Goal: Information Seeking & Learning: Learn about a topic

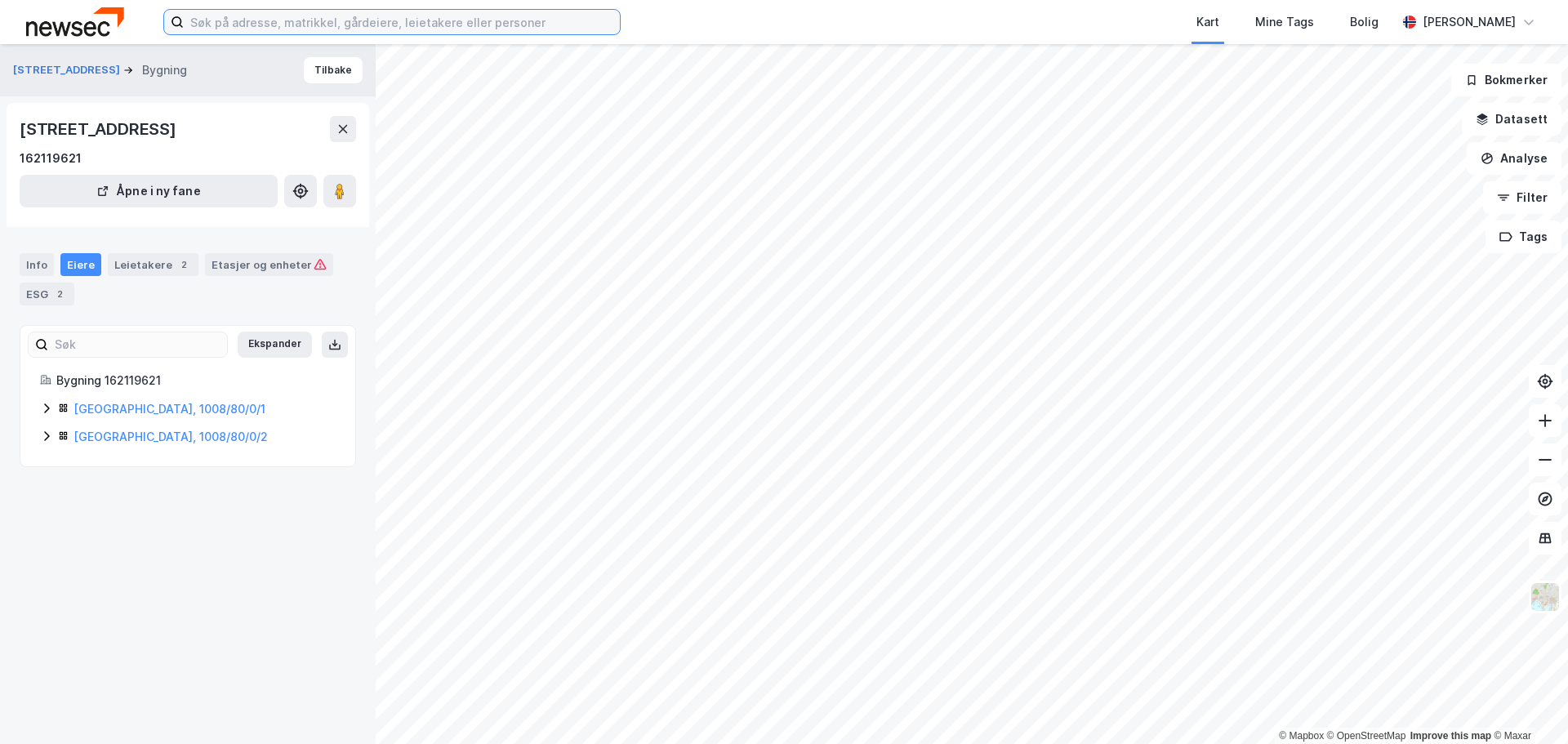
click at [390, 31] on input at bounding box center [402, 22] width 436 height 24
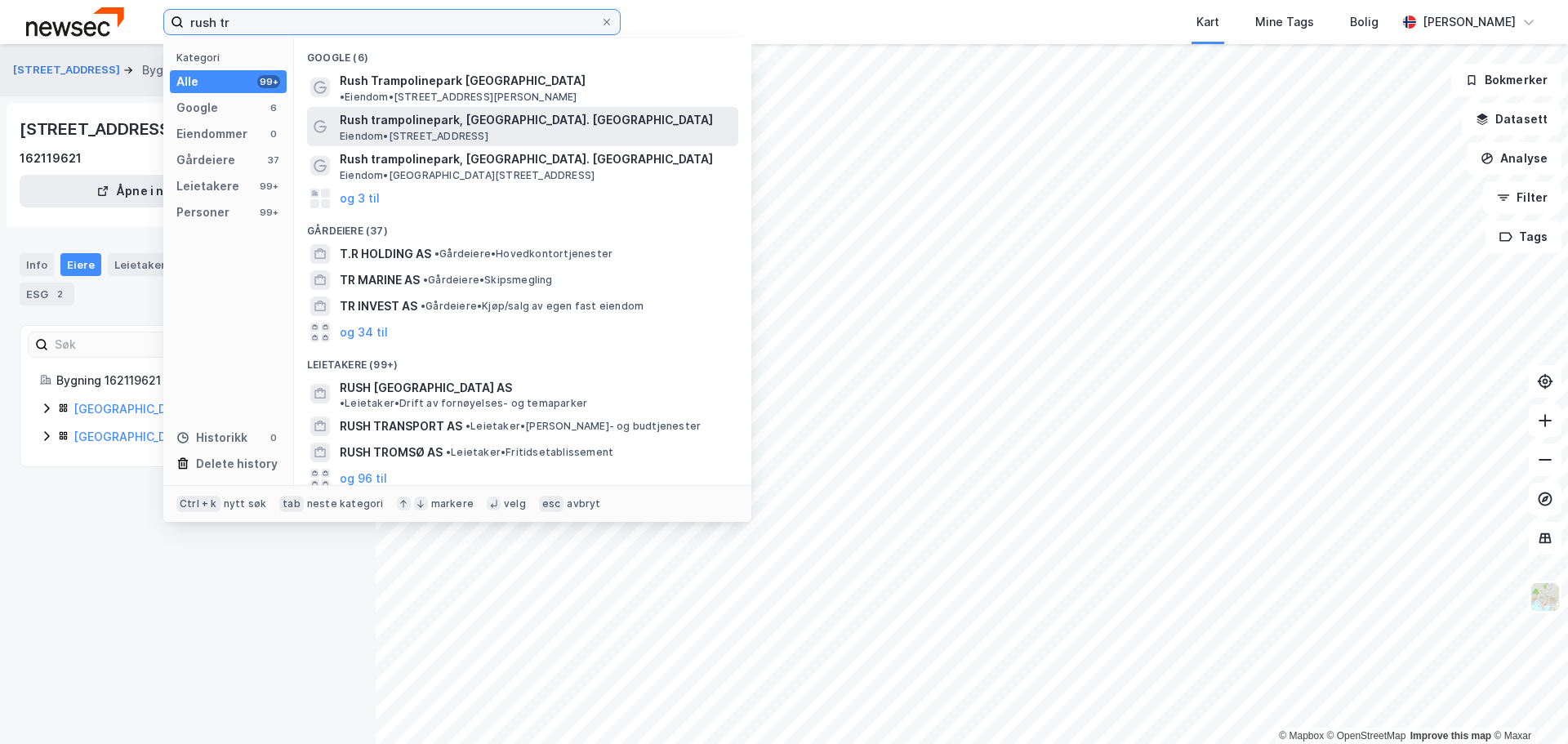
type input "rush tr"
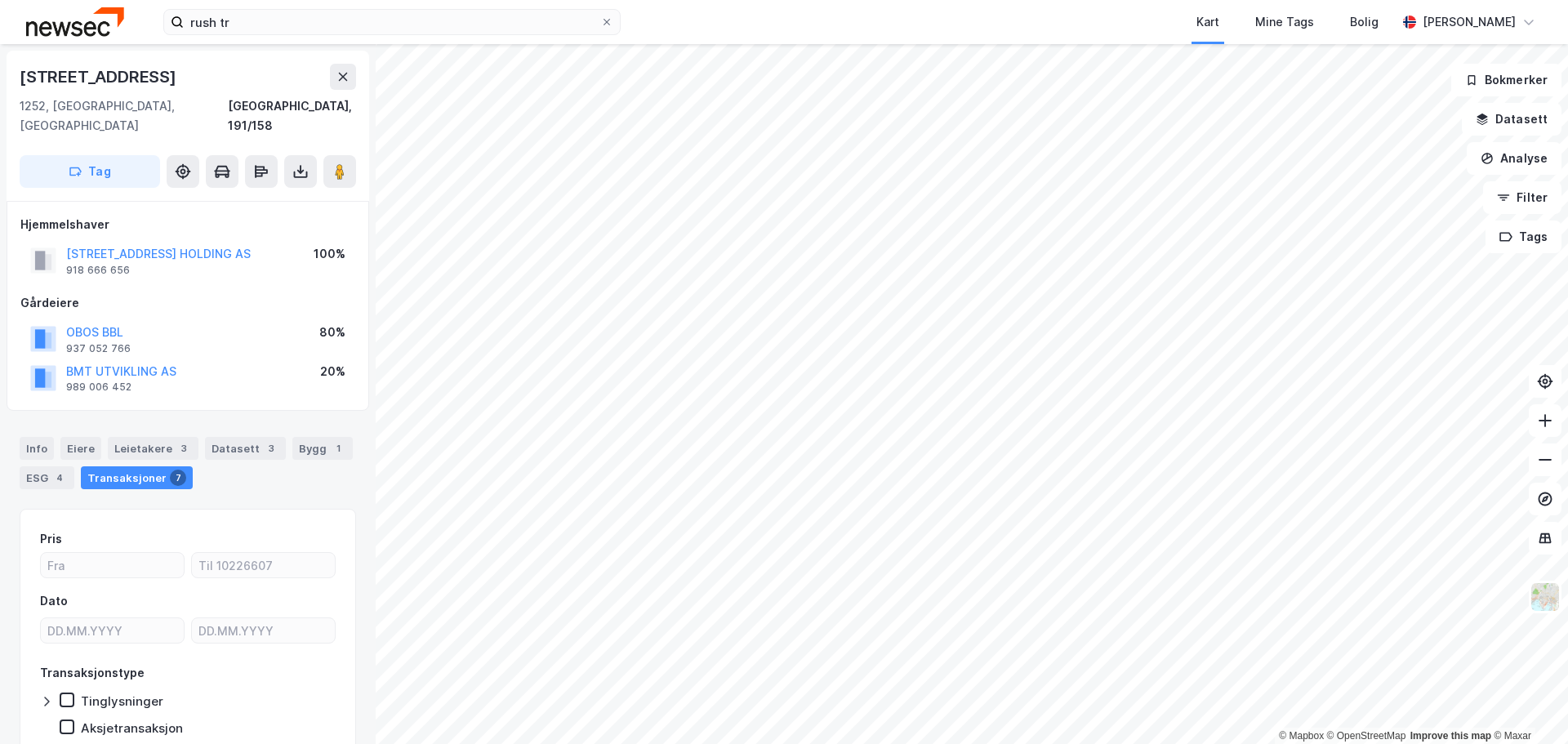
drag, startPoint x: 140, startPoint y: 353, endPoint x: 255, endPoint y: 283, distance: 134.6
click at [255, 293] on div "Gårdeiere" at bounding box center [188, 302] width 335 height 20
click at [0, 0] on button "BMT UTVIKLING AS" at bounding box center [0, 0] width 0 height 0
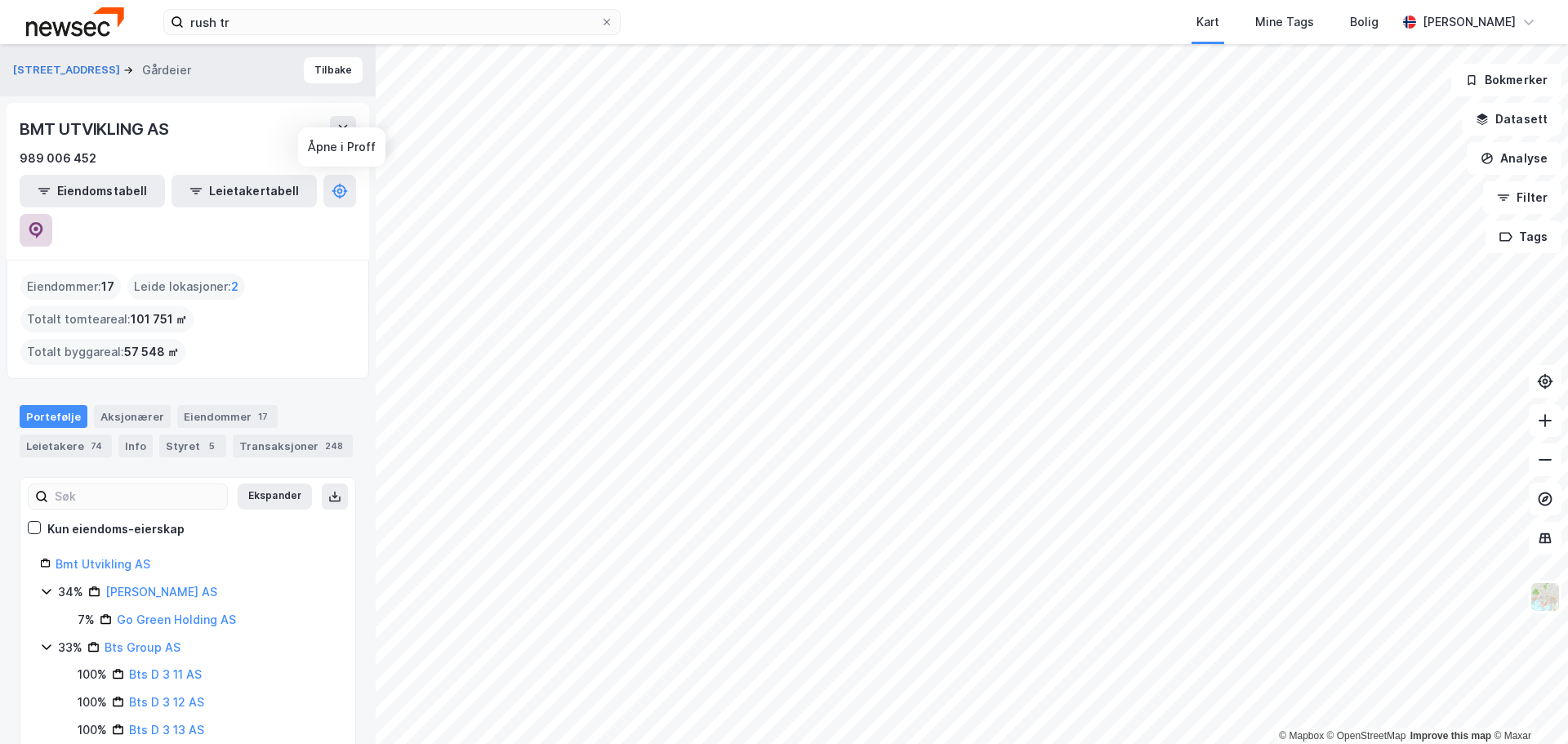
click at [53, 214] on button at bounding box center [36, 231] width 33 height 33
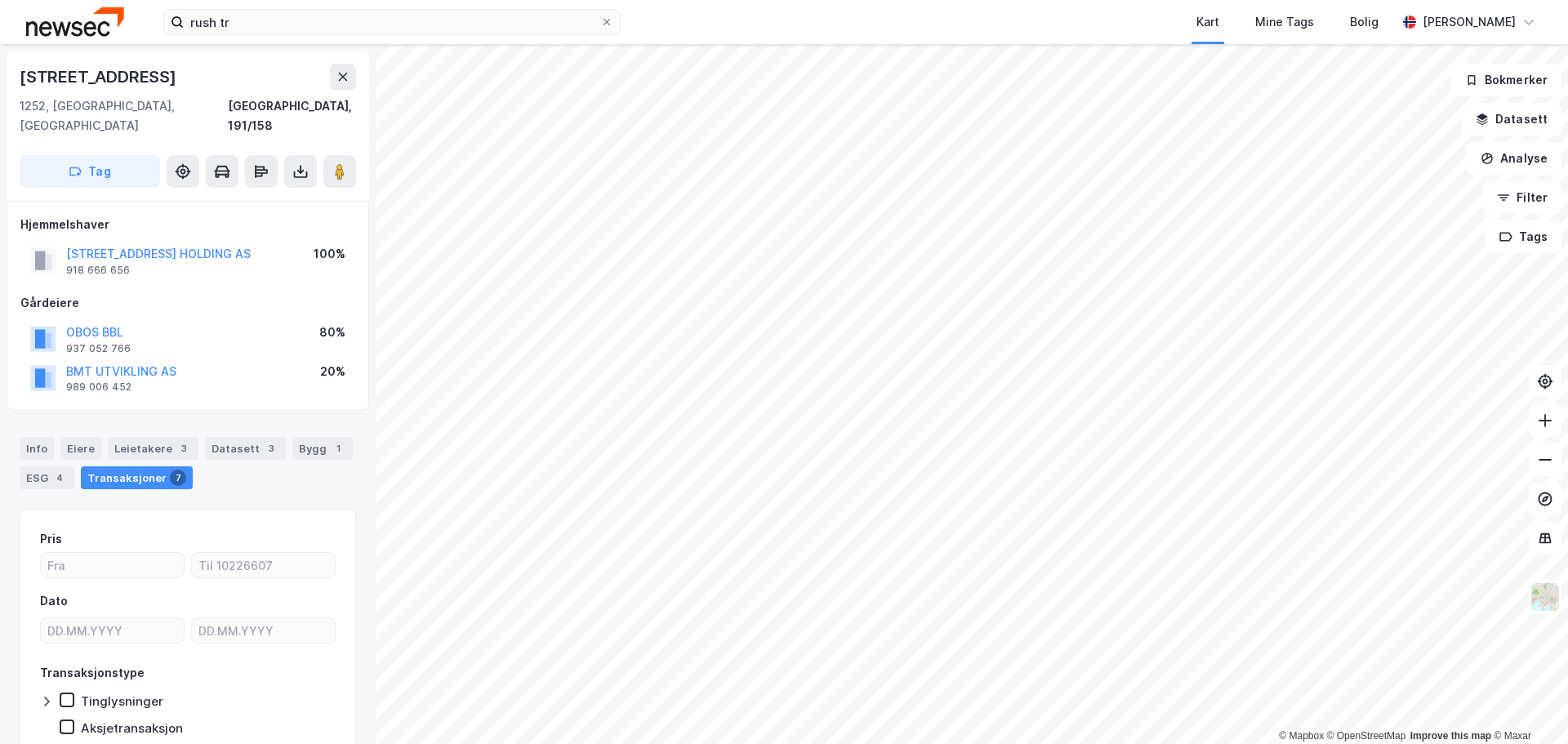
scroll to position [1, 0]
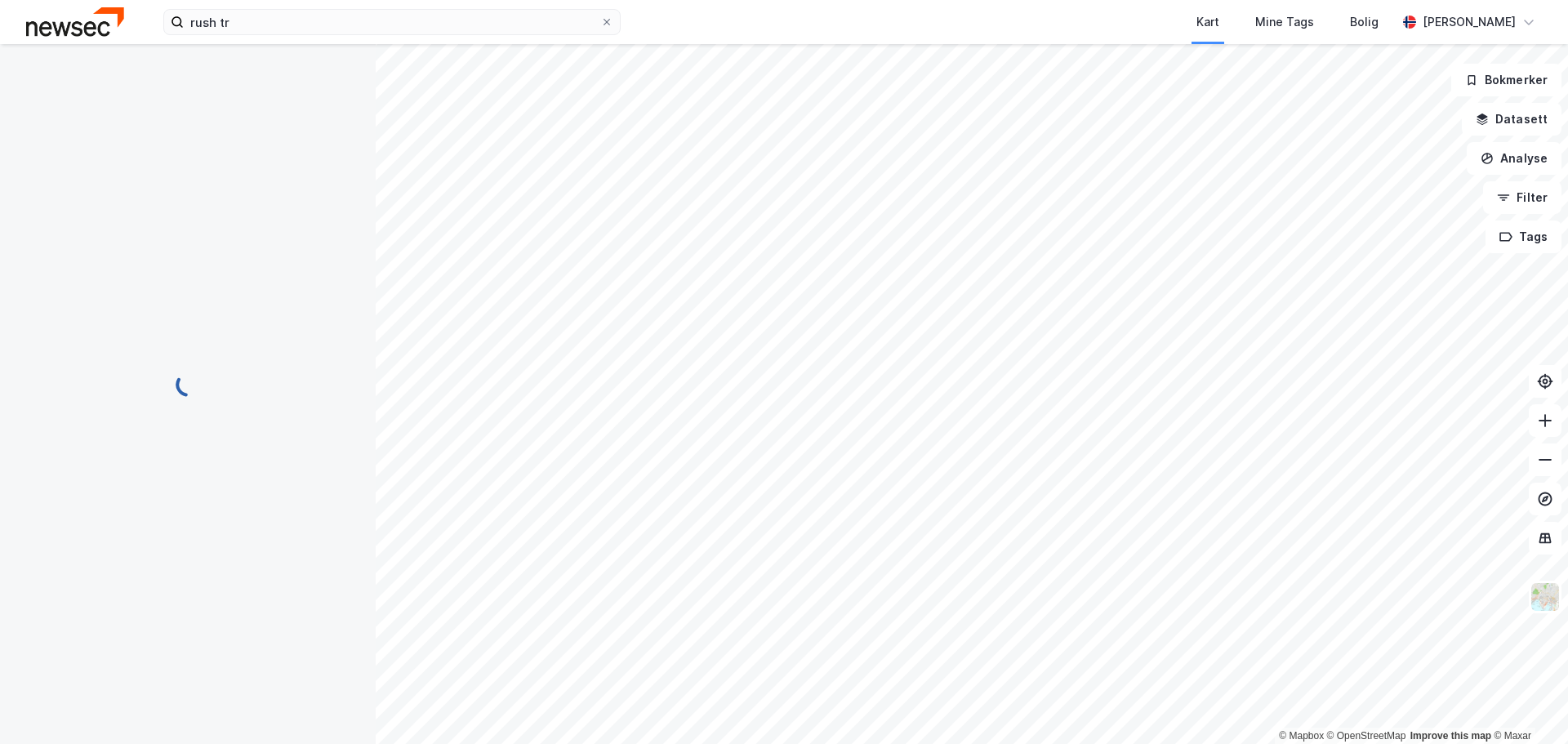
scroll to position [1, 0]
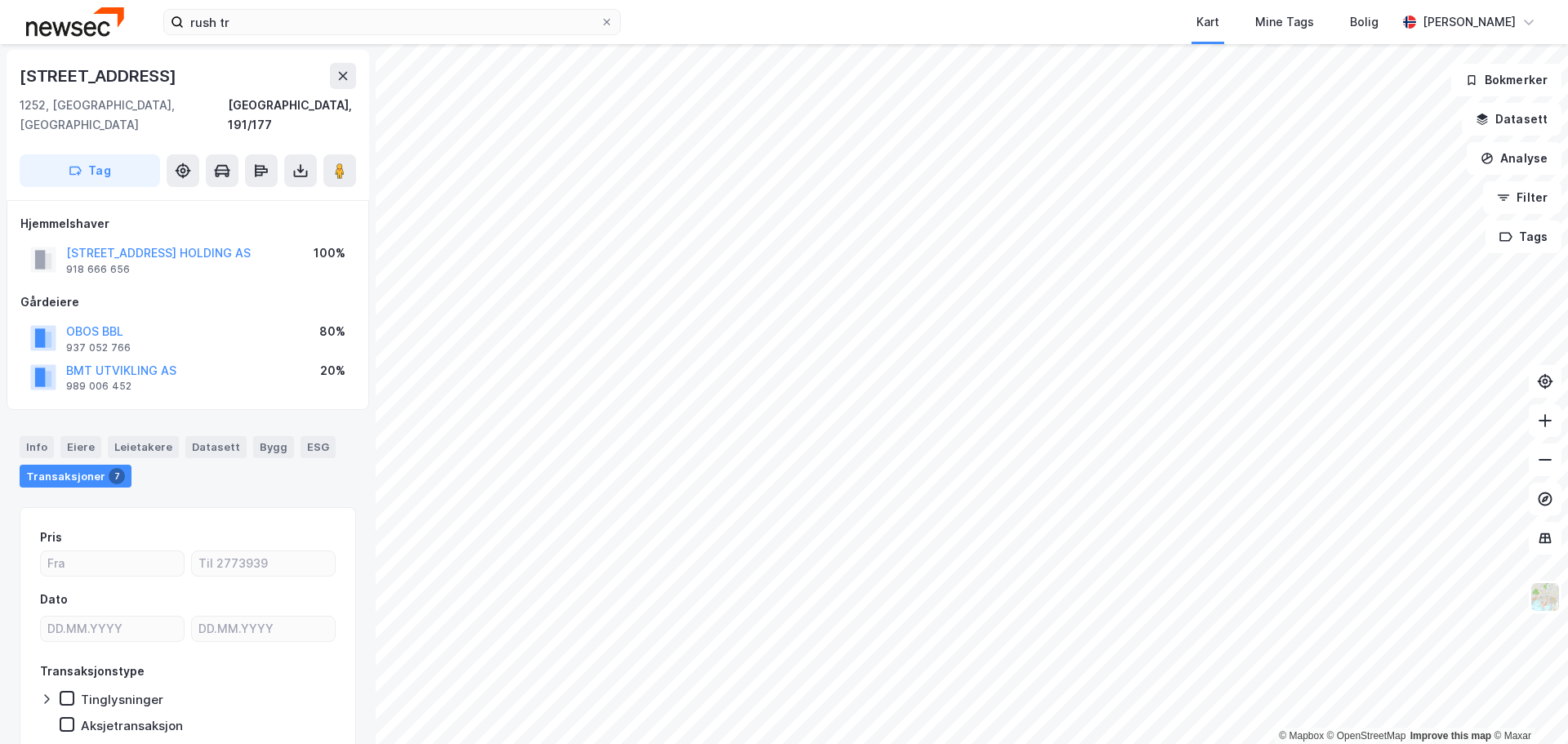
scroll to position [1, 0]
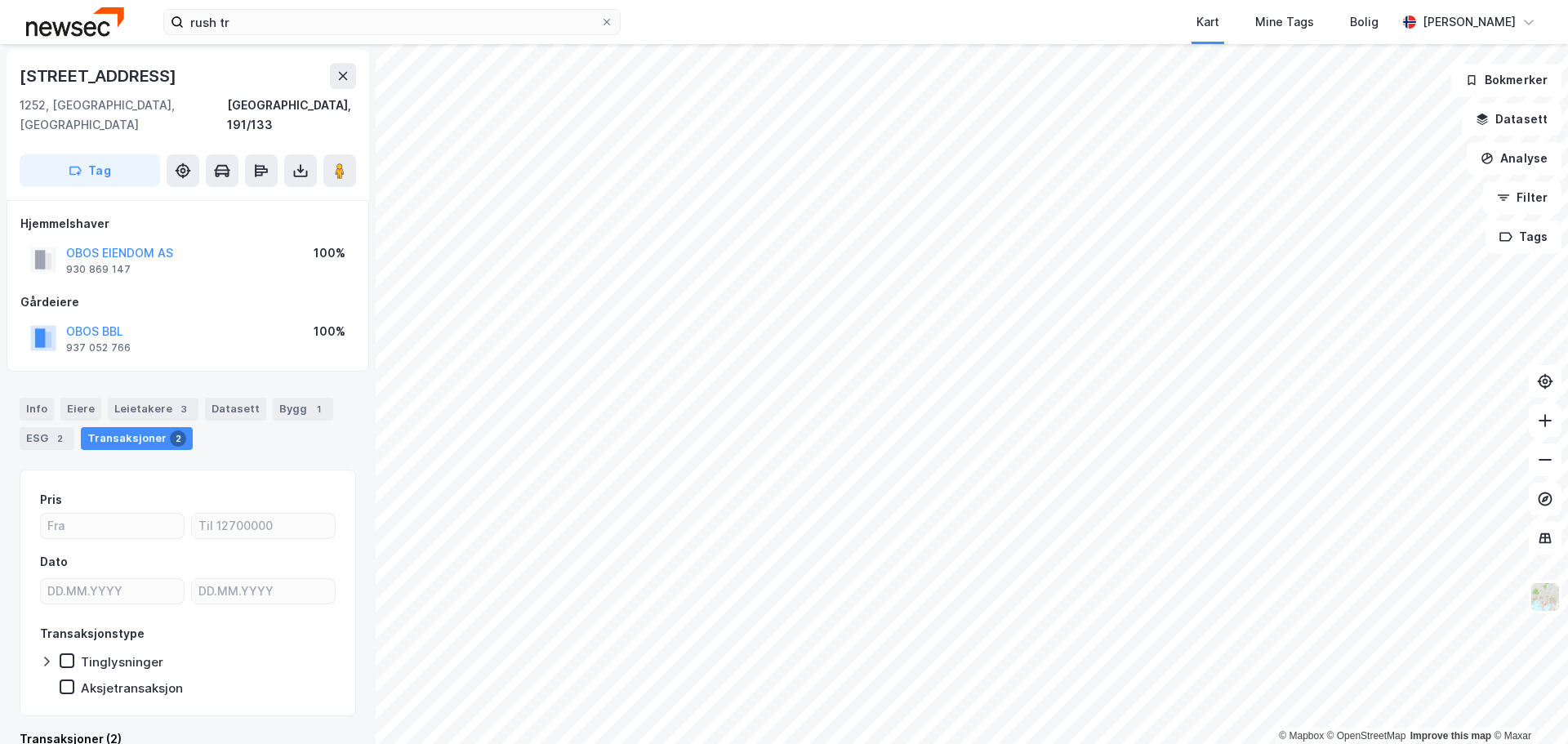
scroll to position [1, 0]
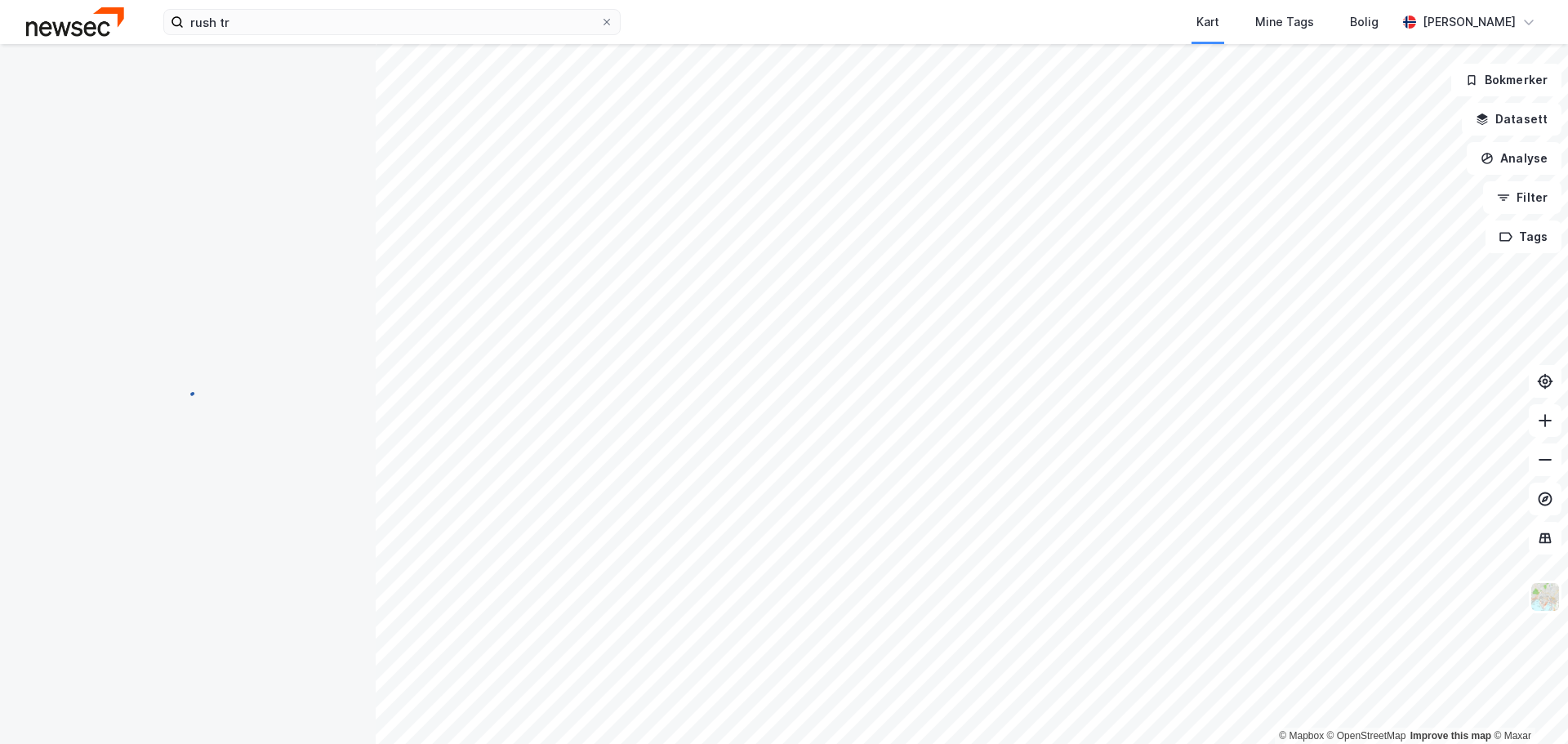
scroll to position [1, 0]
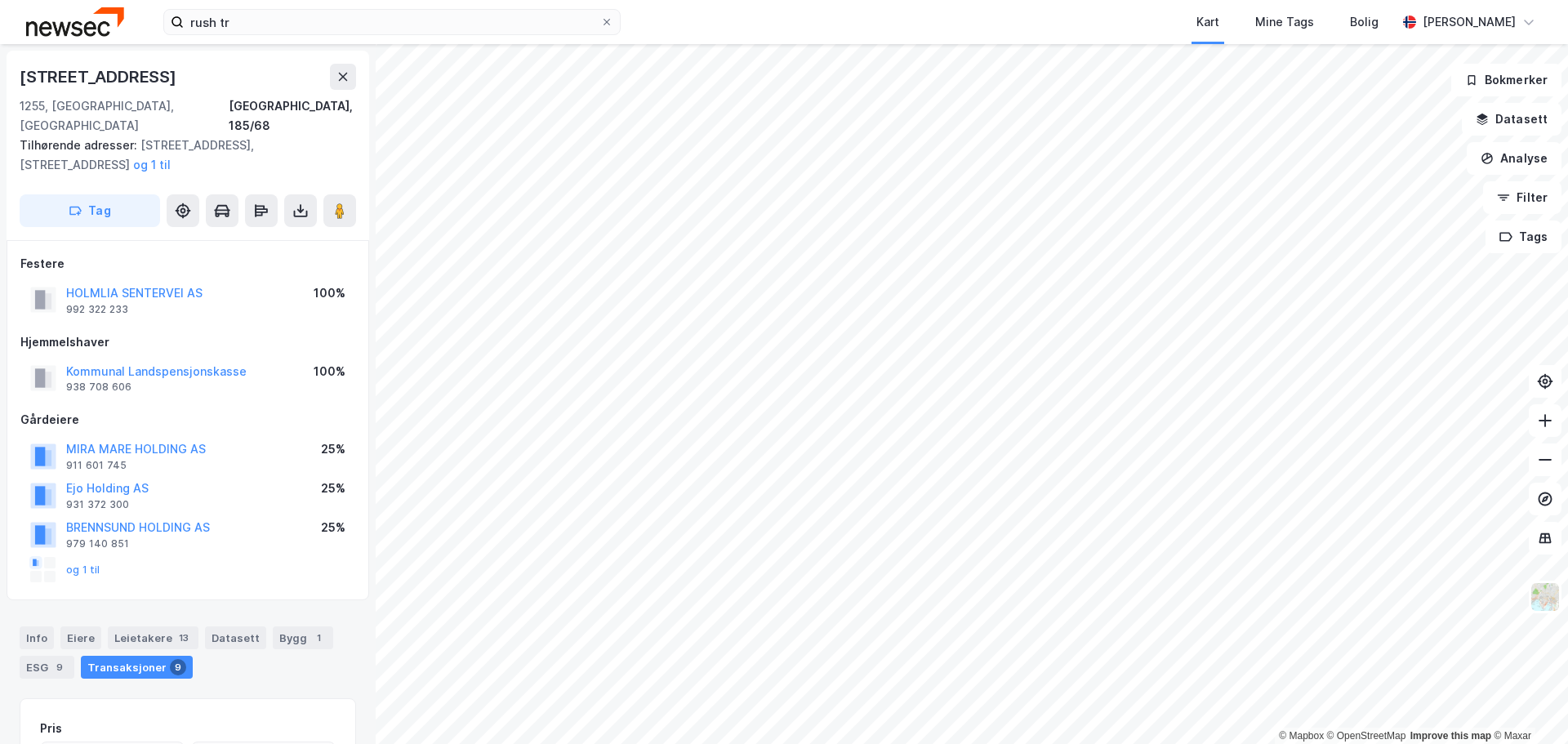
scroll to position [1, 0]
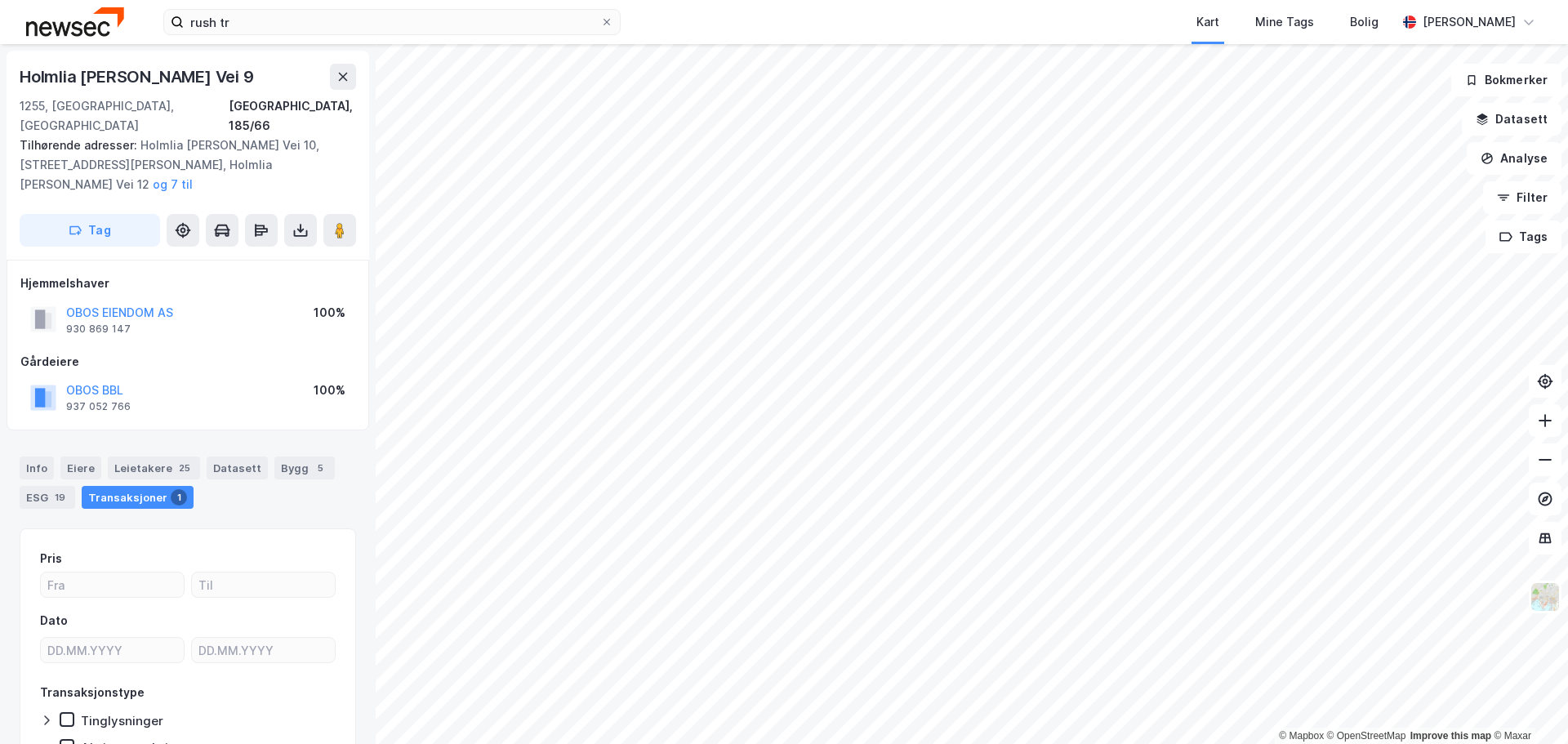
scroll to position [1, 0]
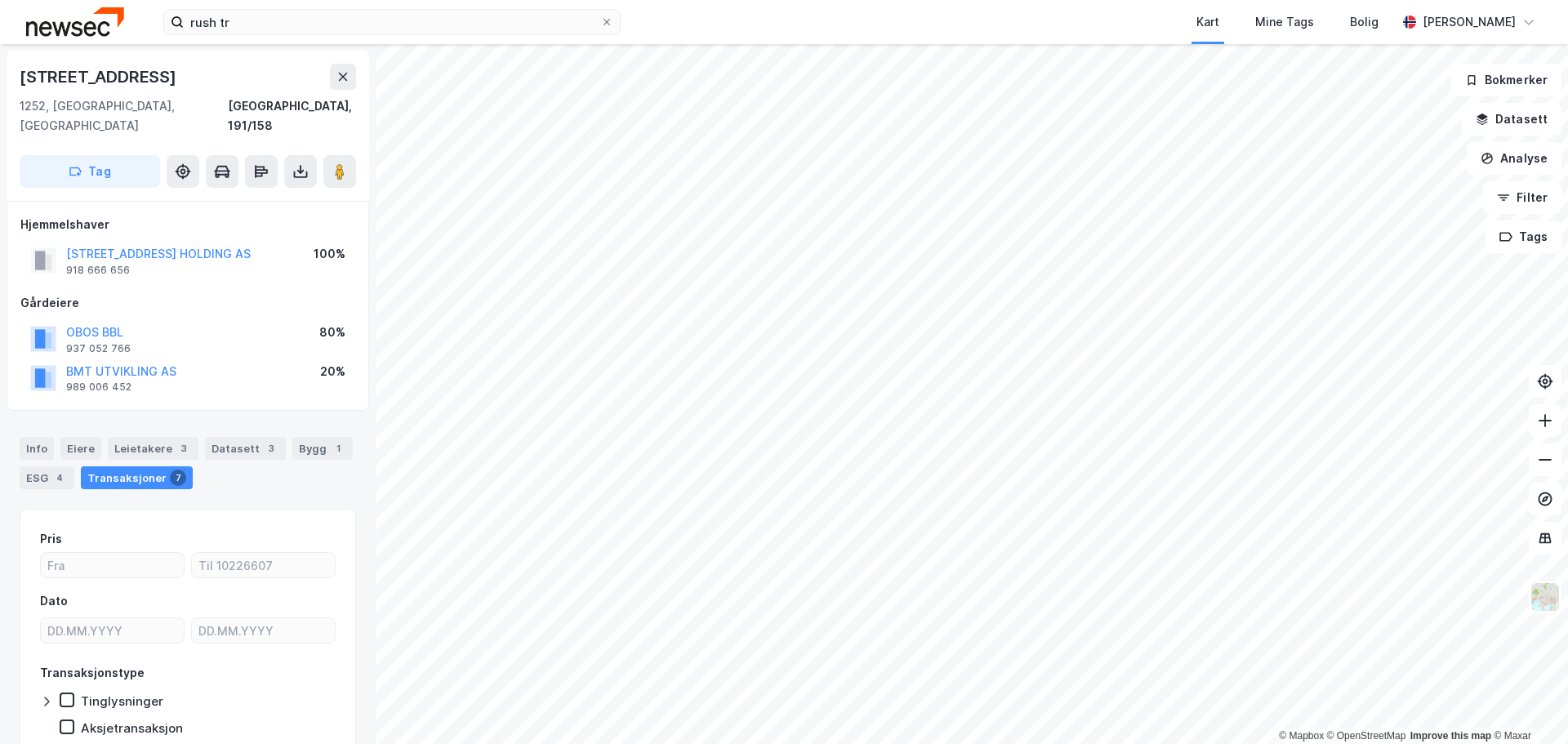
scroll to position [1, 0]
click at [123, 436] on div "Leietakere 6" at bounding box center [153, 448] width 91 height 22
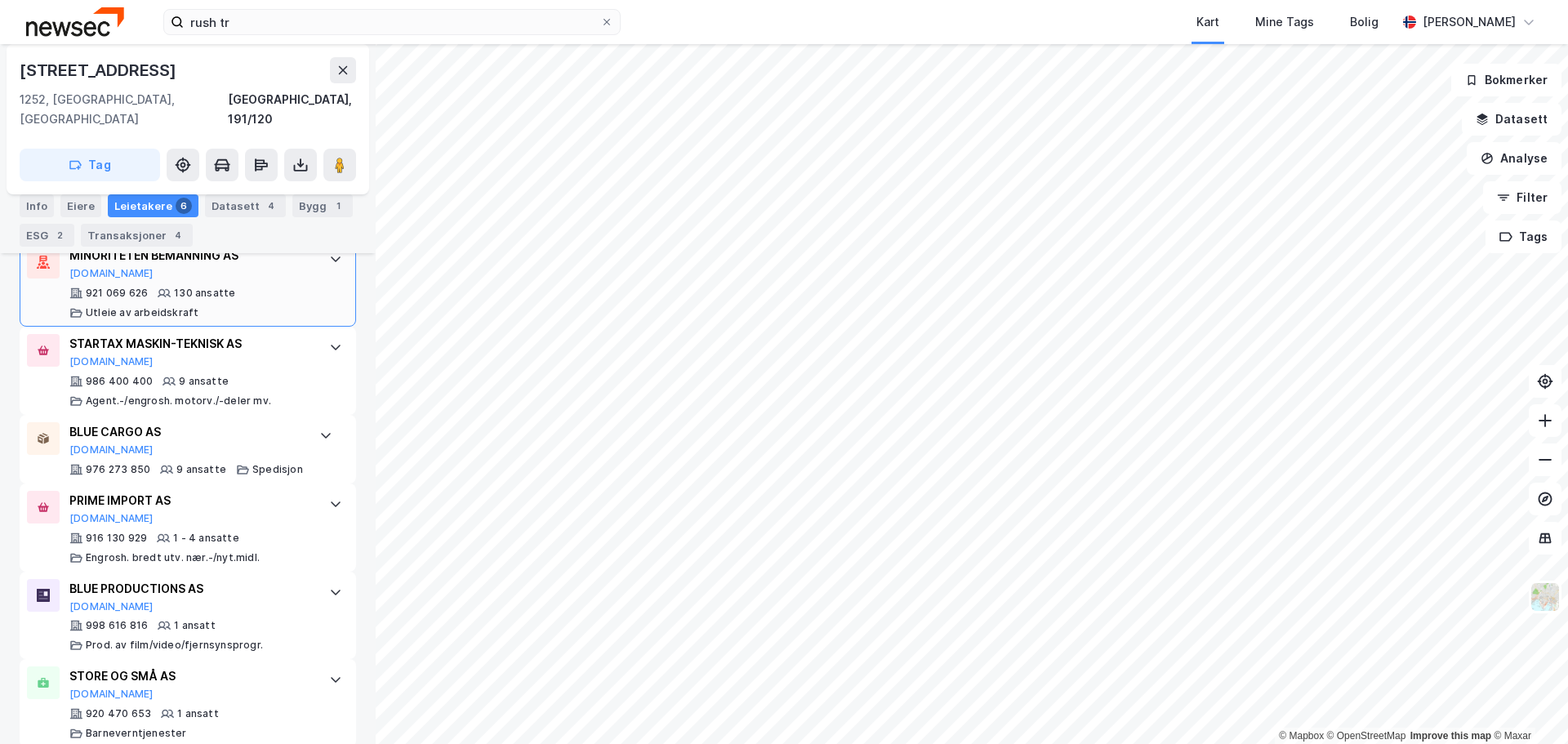
scroll to position [570, 0]
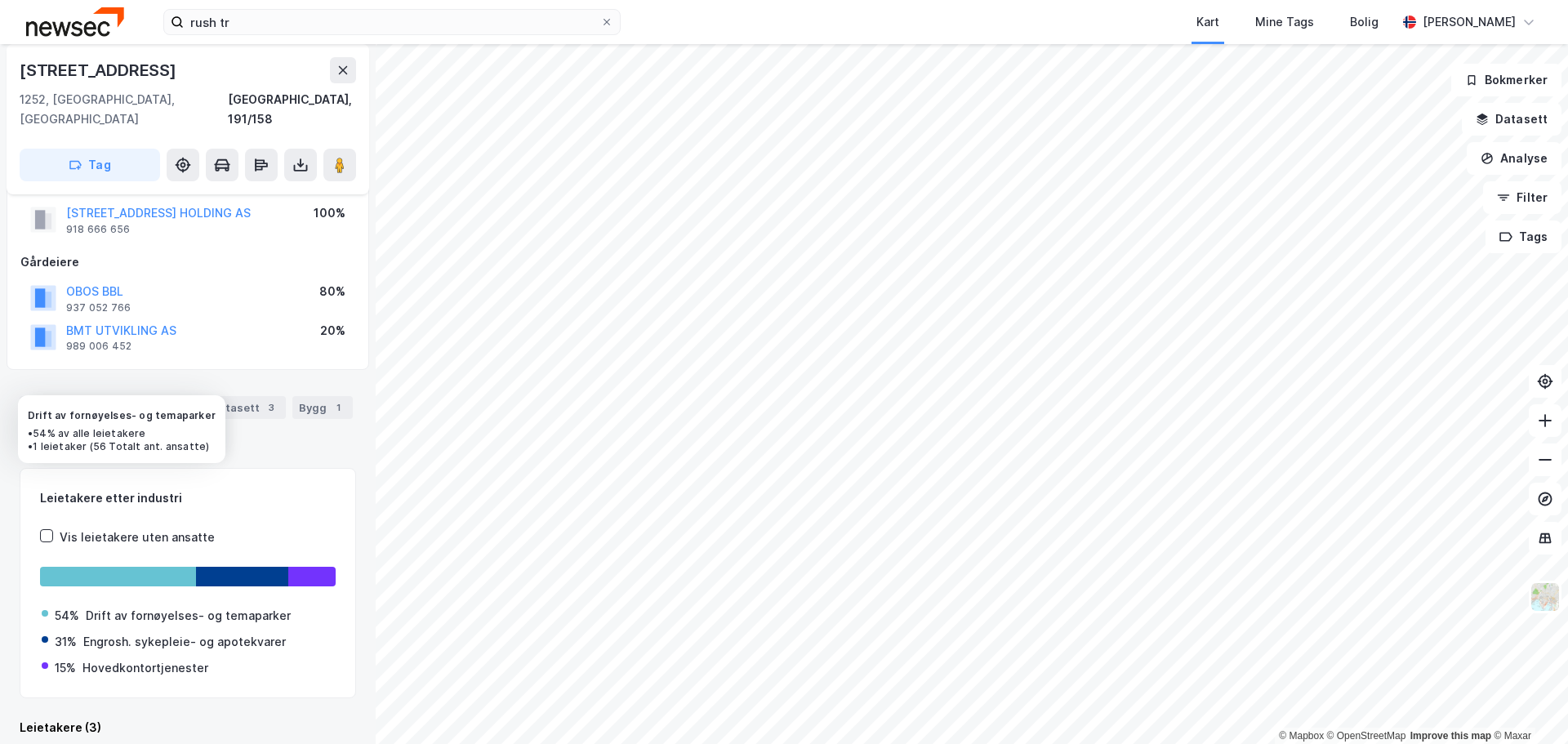
scroll to position [306, 0]
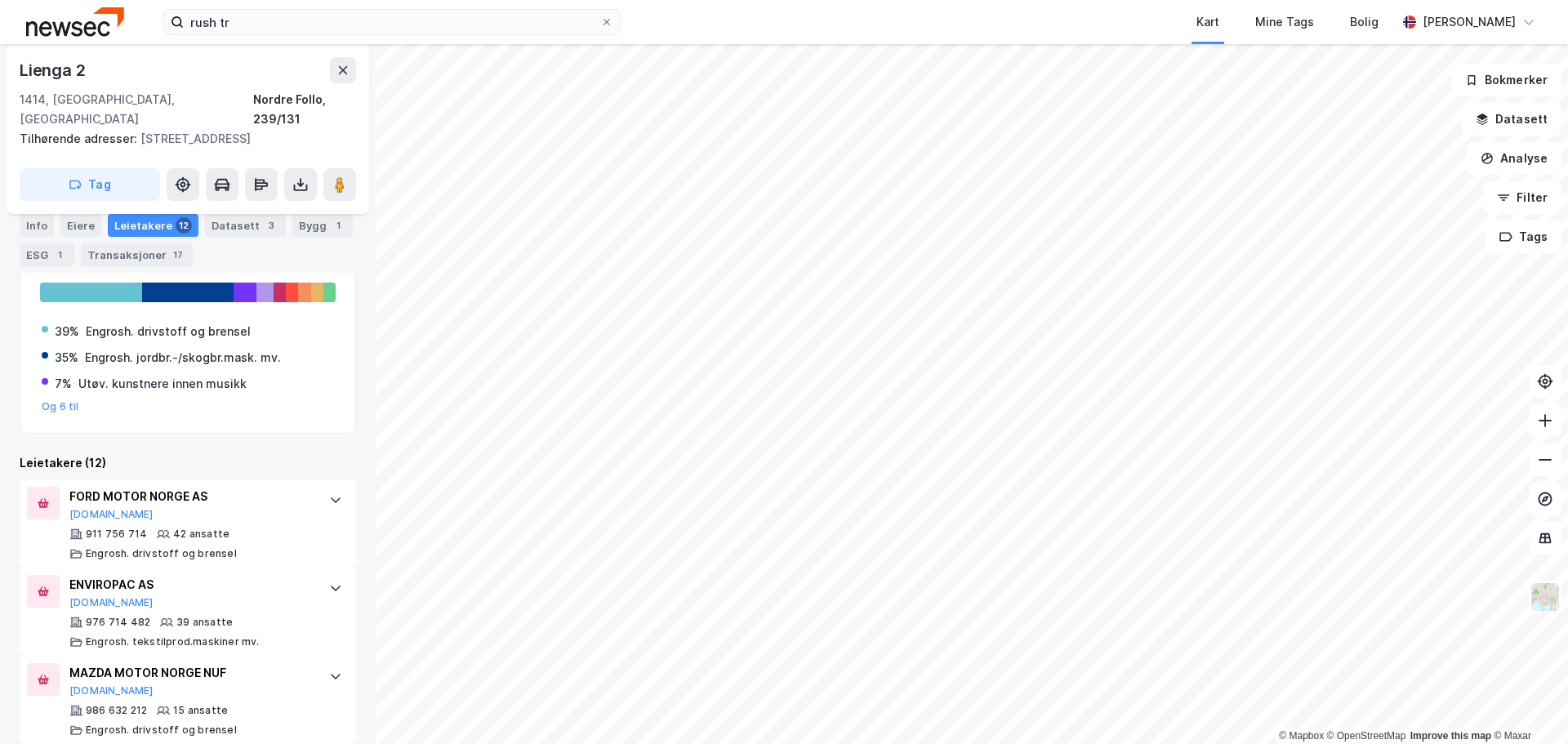
scroll to position [41, 0]
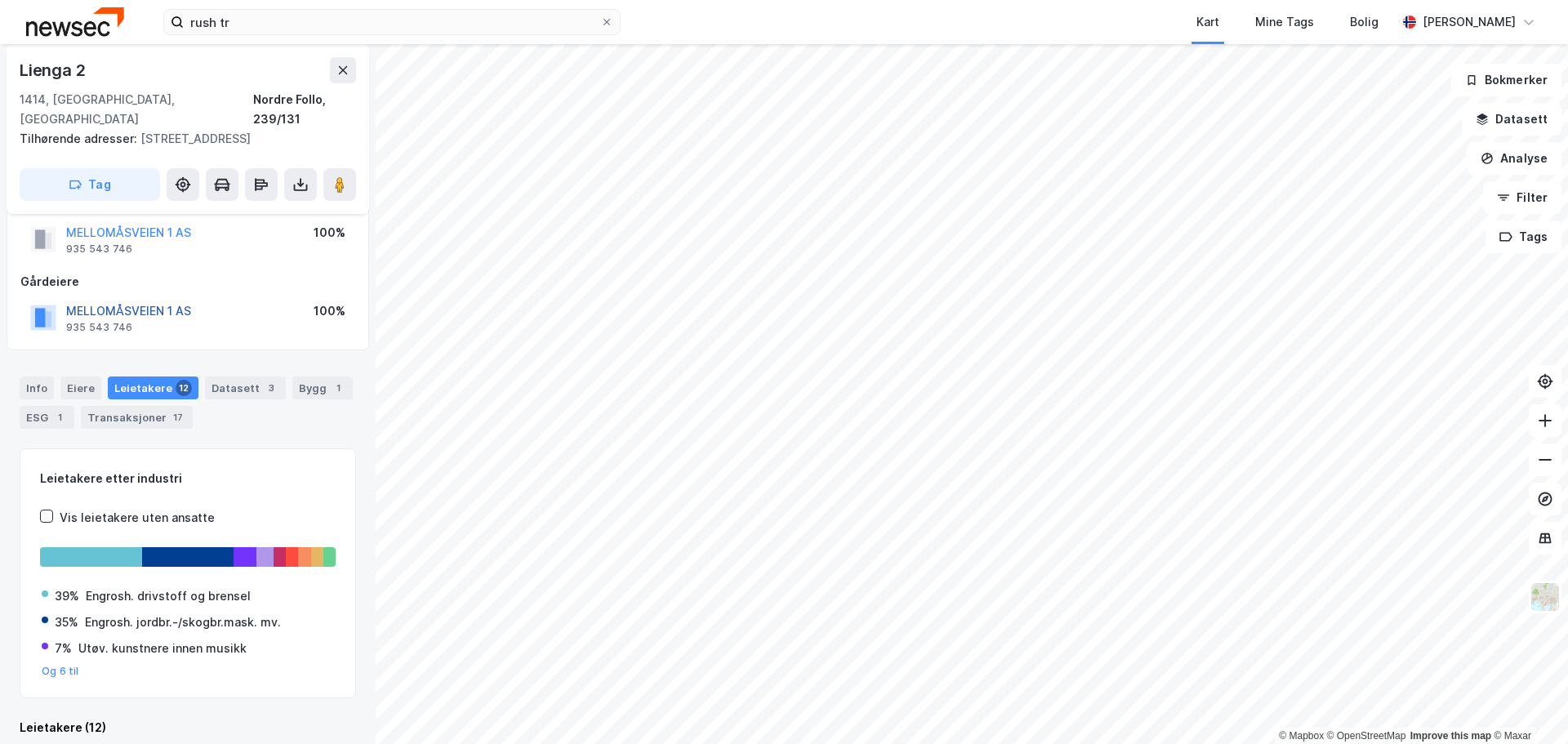
click at [0, 0] on button "MELLOMÅSVEIEN 1 AS" at bounding box center [0, 0] width 0 height 0
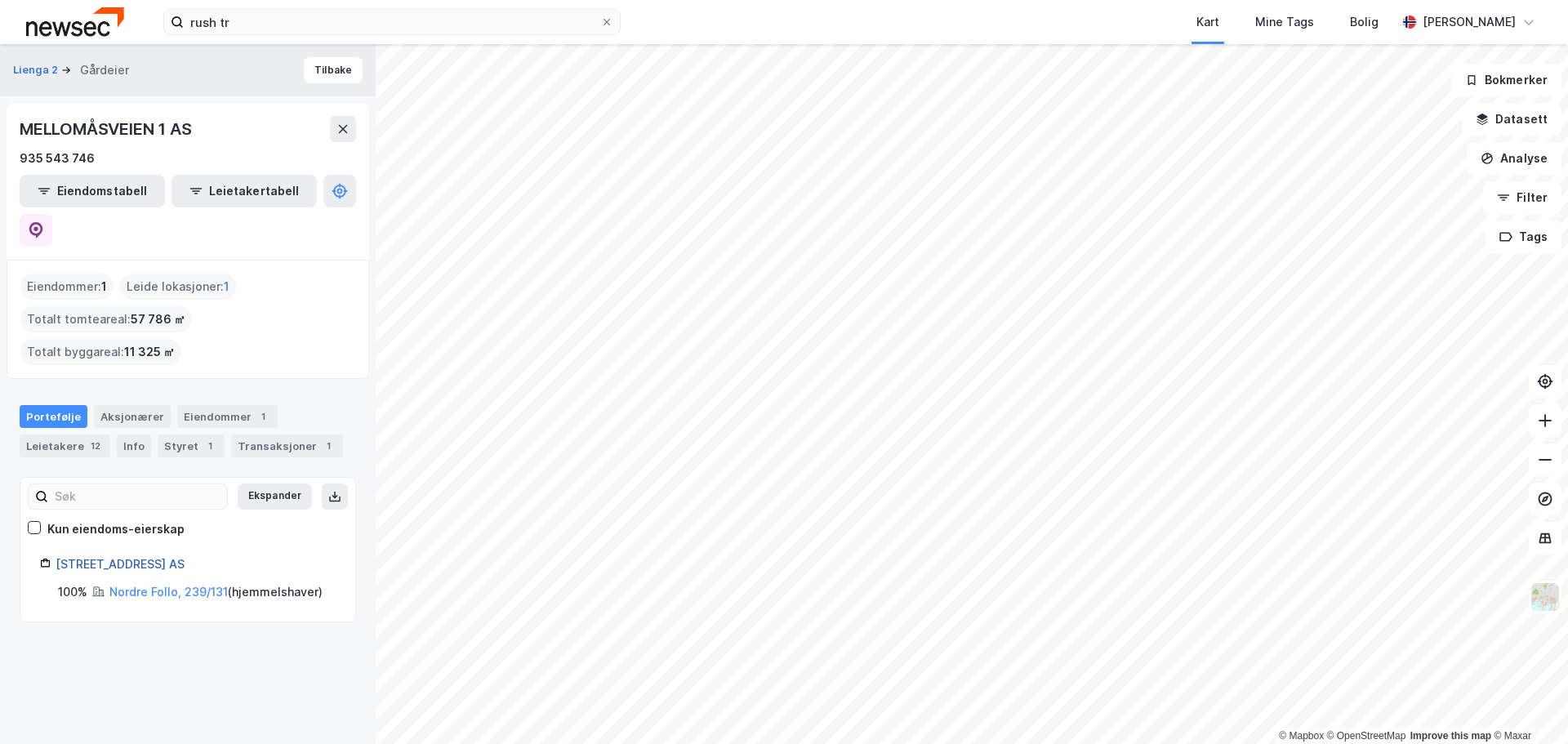
click at [140, 557] on link "[STREET_ADDRESS] AS" at bounding box center [119, 564] width 129 height 14
click at [44, 222] on icon at bounding box center [35, 230] width 16 height 16
